Goal: Task Accomplishment & Management: Use online tool/utility

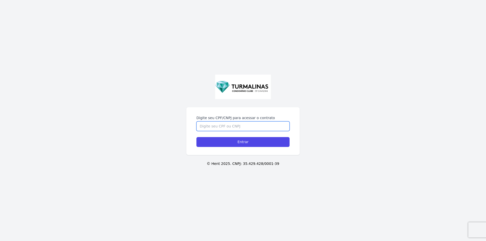
click at [206, 121] on input "Digite seu CPF/CNPJ para acessar o contrato" at bounding box center [242, 126] width 93 height 10
paste input "38735401850"
type input "38735401850"
click at [228, 140] on input "Entrar" at bounding box center [242, 142] width 93 height 10
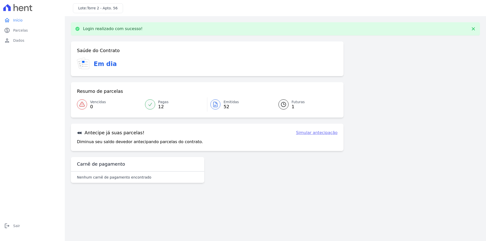
click at [307, 134] on link "Simular antecipação" at bounding box center [316, 133] width 41 height 6
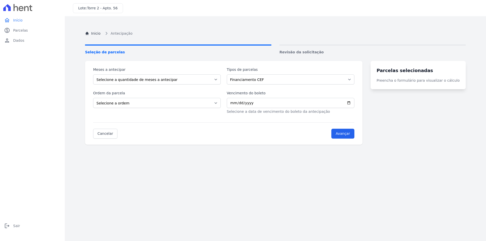
click at [172, 73] on div "Meses a antecipar Selecione a quantidade de meses a antecipar" at bounding box center [156, 75] width 127 height 17
click at [162, 80] on select "Selecione a quantidade de meses a antecipar" at bounding box center [156, 79] width 127 height 10
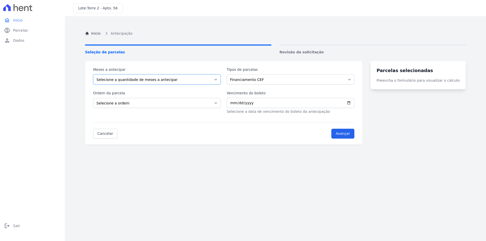
click at [162, 80] on select "Selecione a quantidade de meses a antecipar" at bounding box center [156, 79] width 127 height 10
click at [93, 74] on select "Selecione a quantidade de meses a antecipar" at bounding box center [156, 79] width 127 height 10
click at [163, 78] on select "Selecione a quantidade de meses a antecipar" at bounding box center [156, 79] width 127 height 10
click at [121, 34] on span "Antecipação" at bounding box center [122, 33] width 22 height 5
click at [302, 48] on link "Revisão da solicitação" at bounding box center [372, 50] width 186 height 10
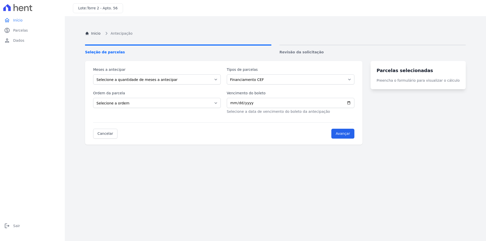
click at [318, 125] on div "Cancelar Avançar" at bounding box center [223, 130] width 261 height 16
click at [27, 32] on link "paid Parcelas" at bounding box center [32, 30] width 61 height 10
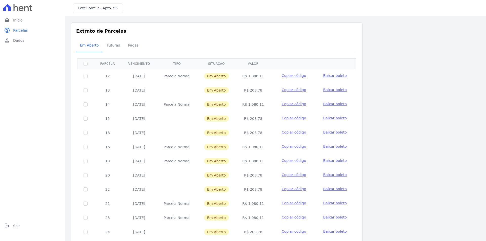
click at [29, 30] on link "paid Parcelas" at bounding box center [32, 30] width 61 height 10
